Goal: Task Accomplishment & Management: Manage account settings

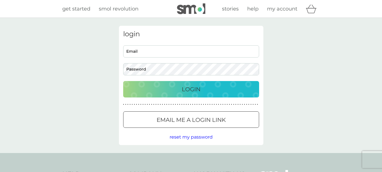
click at [164, 52] on input "Email" at bounding box center [191, 51] width 136 height 12
type input "mirjam.van.bentum@gmail.com"
click at [174, 90] on div "Login" at bounding box center [191, 89] width 125 height 9
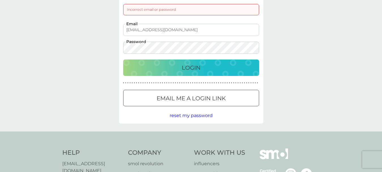
scroll to position [38, 0]
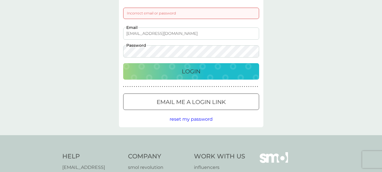
click at [229, 70] on div "Login" at bounding box center [191, 71] width 125 height 9
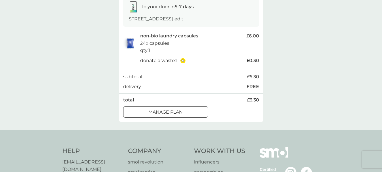
scroll to position [104, 0]
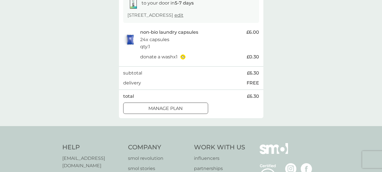
click at [185, 107] on div "Manage plan" at bounding box center [166, 108] width 84 height 7
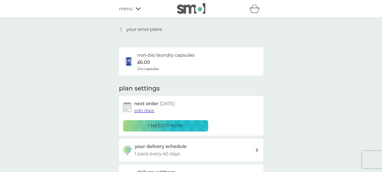
click at [151, 111] on span "edit date" at bounding box center [144, 110] width 20 height 5
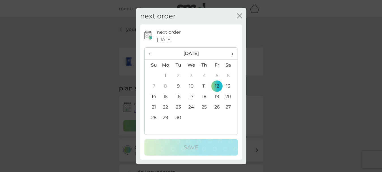
click at [233, 53] on span "›" at bounding box center [231, 54] width 6 height 12
click at [191, 96] on td "15" at bounding box center [191, 96] width 13 height 10
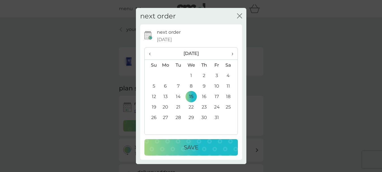
click at [189, 145] on p "Save" at bounding box center [191, 147] width 15 height 9
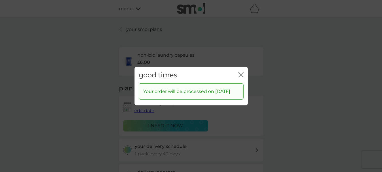
click at [241, 72] on icon "close" at bounding box center [241, 74] width 5 height 5
